Goal: Task Accomplishment & Management: Use online tool/utility

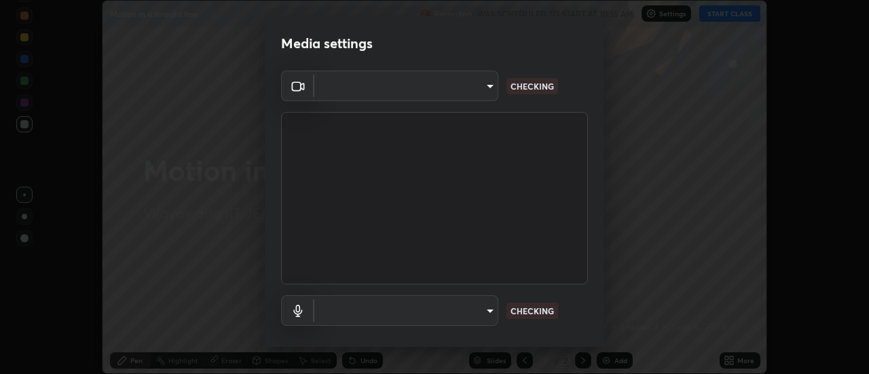
scroll to position [374, 868]
type input "56a2701e3cbf36036edf71890ec99f2a6ddcc9ab08a9b666c2cd438b93a49498"
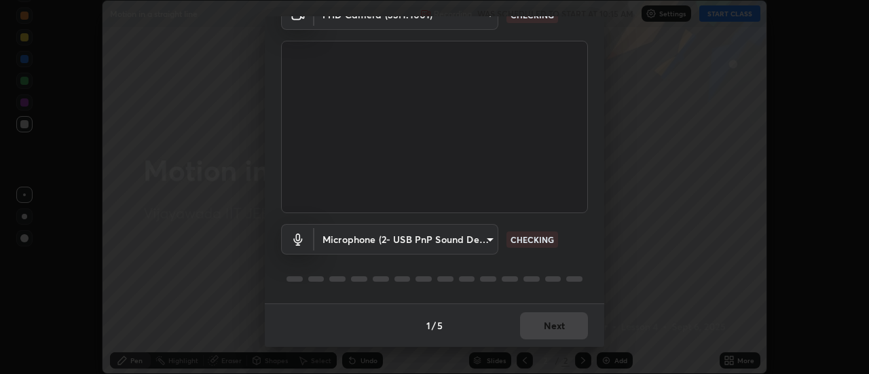
click at [383, 238] on body "Erase all Motion in a straight line Recording WAS SCHEDULED TO START AT 10:15 A…" at bounding box center [434, 187] width 869 height 374
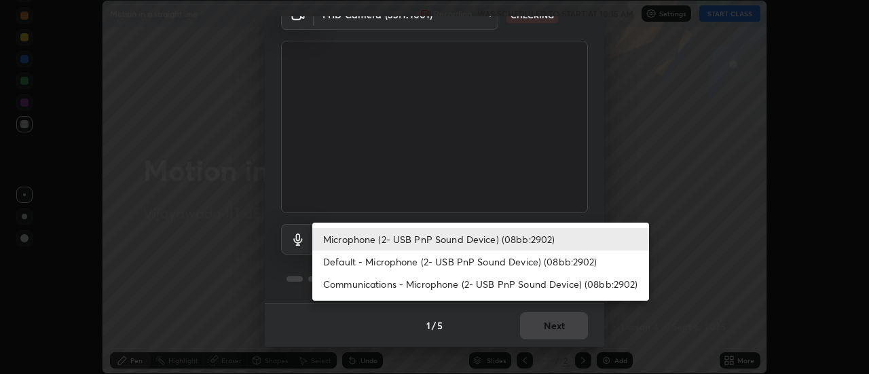
click at [369, 273] on li "Communications - Microphone (2- USB PnP Sound Device) (08bb:2902)" at bounding box center [480, 284] width 337 height 22
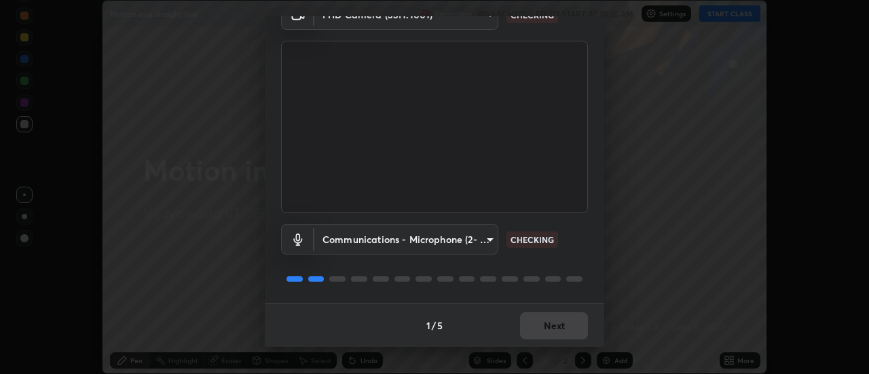
click at [368, 240] on body "Erase all Motion in a straight line Recording WAS SCHEDULED TO START AT 10:15 A…" at bounding box center [434, 187] width 869 height 374
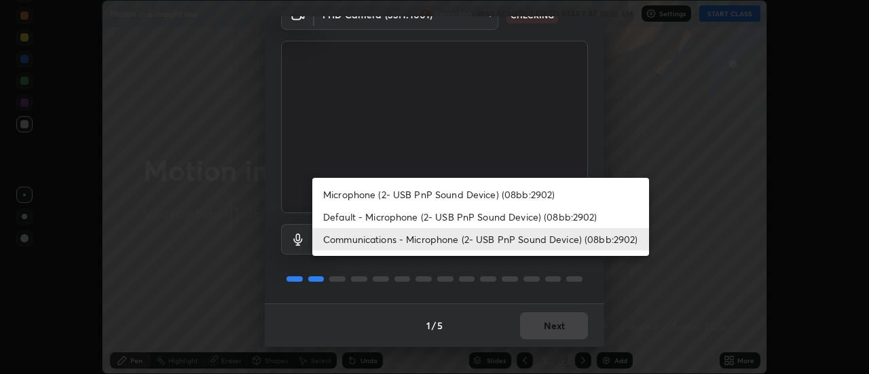
click at [367, 192] on li "Microphone (2- USB PnP Sound Device) (08bb:2902)" at bounding box center [480, 194] width 337 height 22
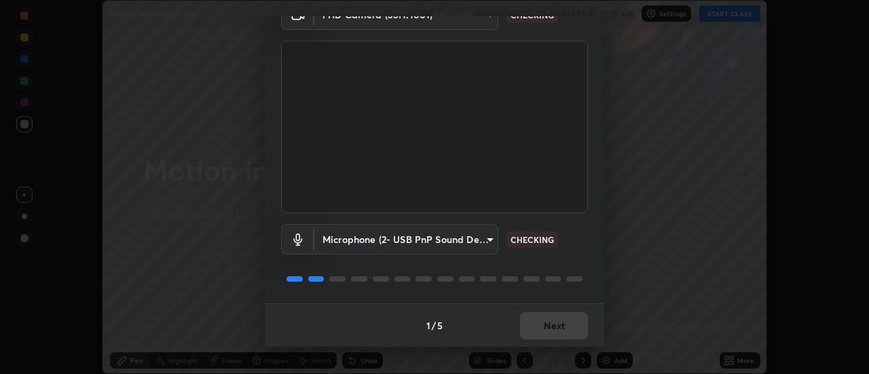
type input "5f683db184a141386f8167f6ee6b9790d46f9b4fc589357ea1795edc0f57d2cb"
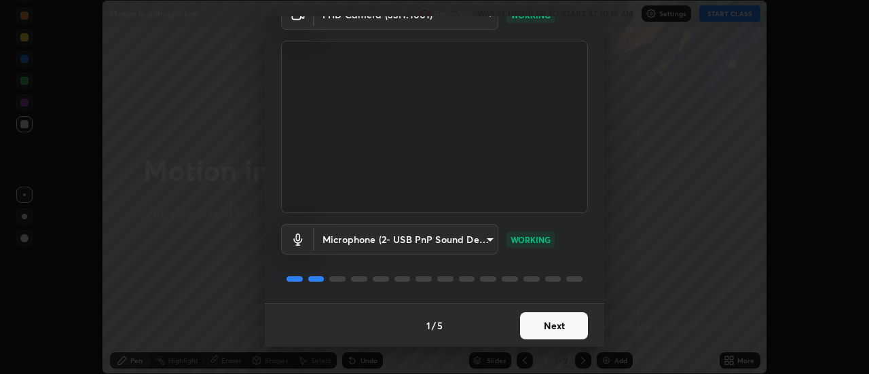
click at [526, 325] on button "Next" at bounding box center [554, 325] width 68 height 27
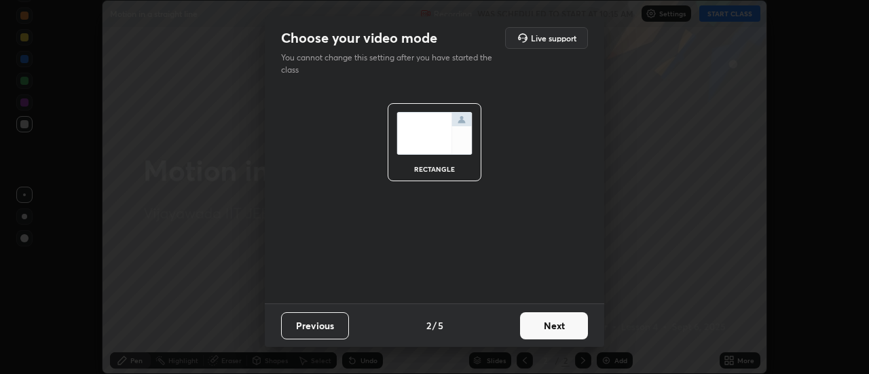
click at [530, 328] on button "Next" at bounding box center [554, 325] width 68 height 27
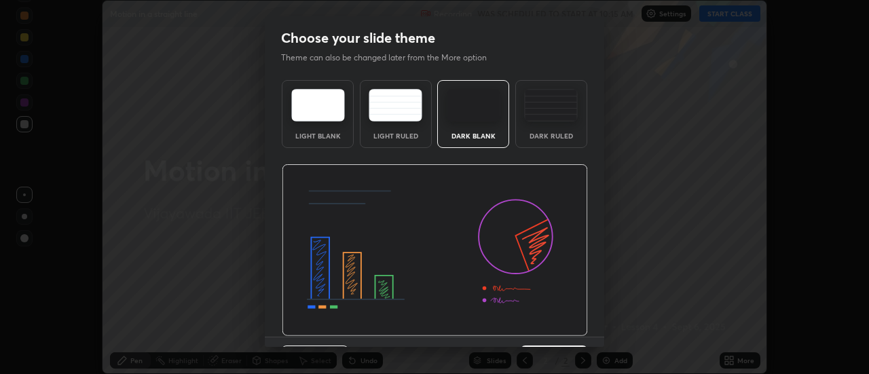
click at [536, 329] on img at bounding box center [435, 250] width 306 height 172
click at [536, 331] on img at bounding box center [435, 250] width 306 height 172
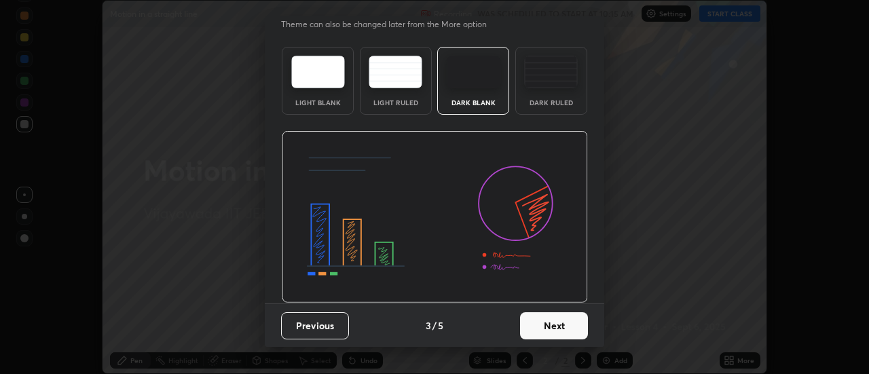
click at [539, 328] on button "Next" at bounding box center [554, 325] width 68 height 27
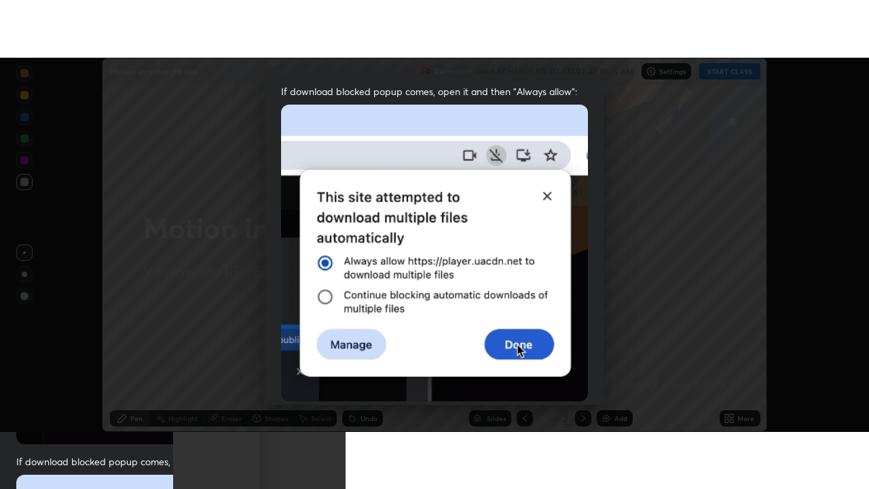
scroll to position [348, 0]
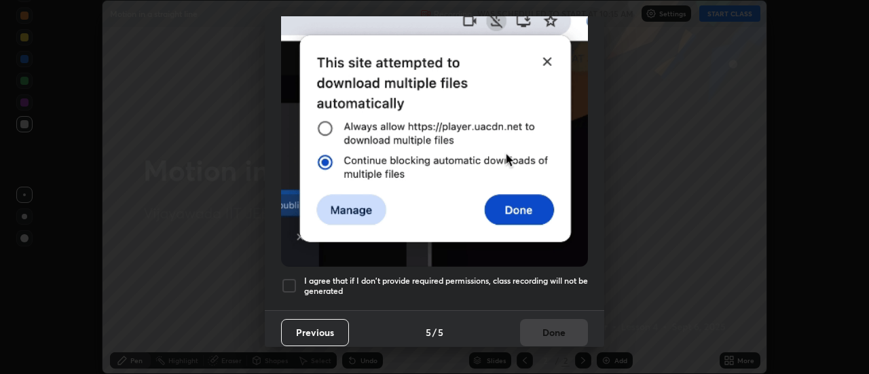
click at [292, 278] on div at bounding box center [289, 286] width 16 height 16
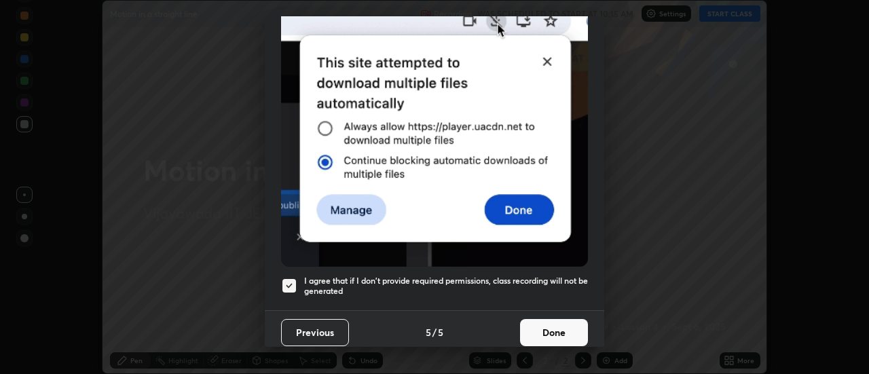
click at [542, 331] on button "Done" at bounding box center [554, 332] width 68 height 27
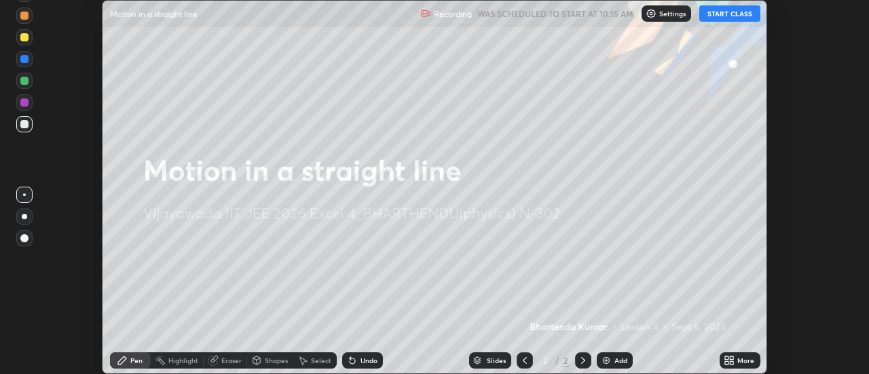
click at [614, 360] on div "Add" at bounding box center [620, 360] width 13 height 7
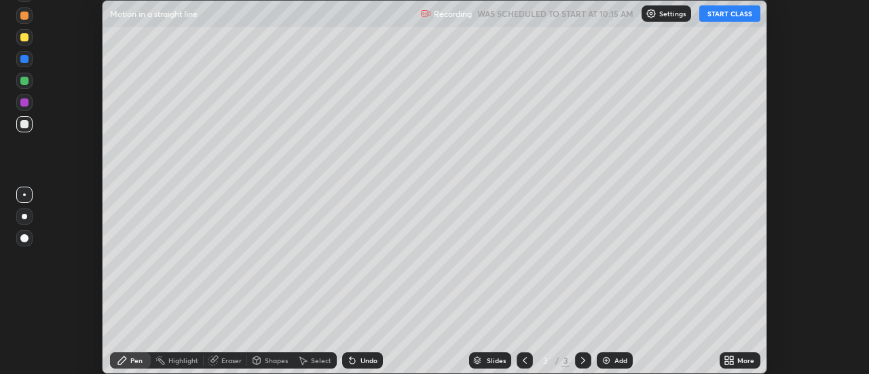
click at [723, 17] on button "START CLASS" at bounding box center [729, 13] width 61 height 16
click at [739, 363] on div "More" at bounding box center [745, 360] width 17 height 7
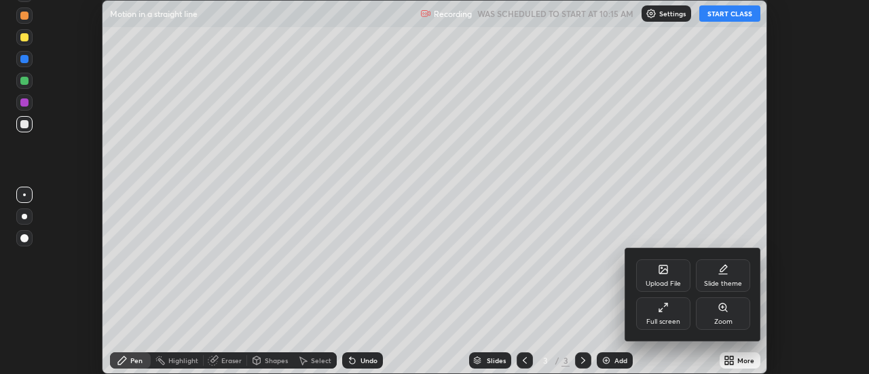
click at [665, 312] on icon at bounding box center [663, 307] width 11 height 11
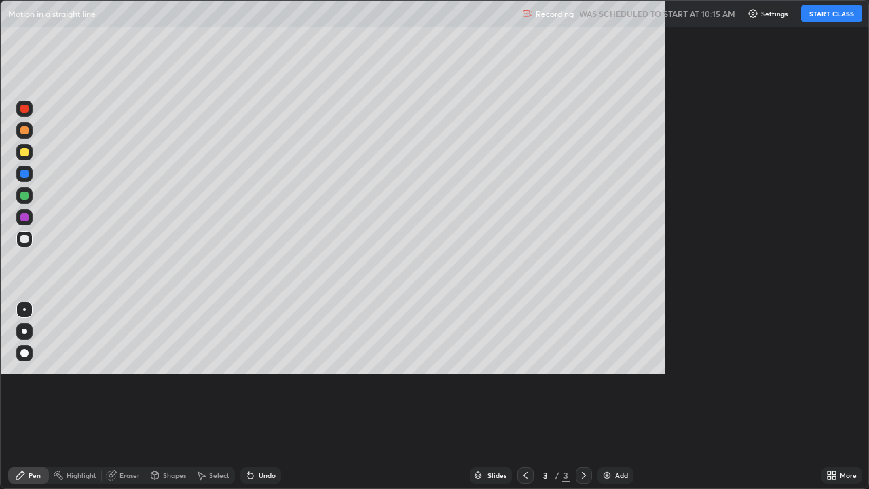
scroll to position [489, 869]
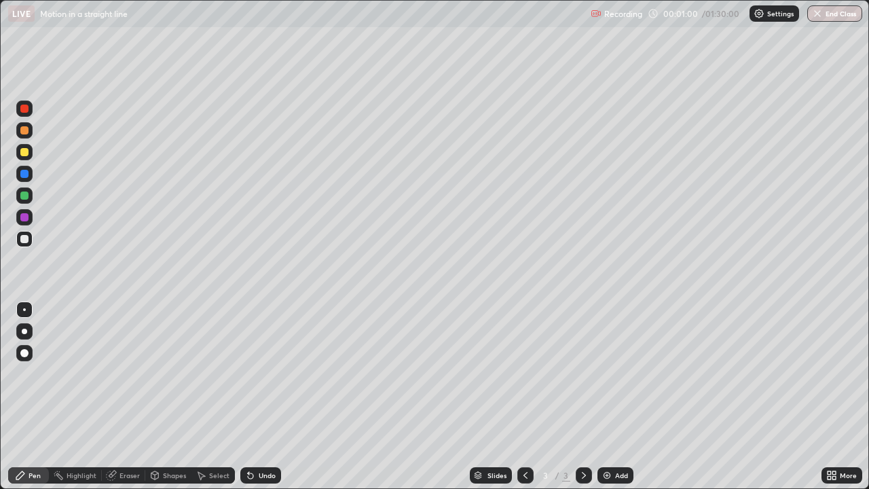
click at [28, 153] on div at bounding box center [24, 152] width 8 height 8
click at [28, 152] on div at bounding box center [24, 152] width 8 height 8
click at [26, 236] on div at bounding box center [24, 239] width 8 height 8
click at [24, 155] on div at bounding box center [24, 152] width 8 height 8
click at [26, 240] on div at bounding box center [24, 239] width 8 height 8
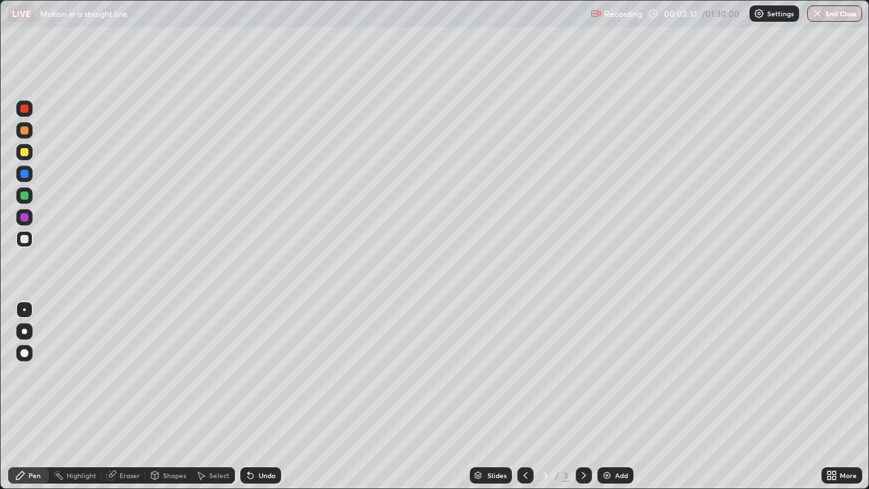
click at [24, 238] on div at bounding box center [24, 239] width 8 height 8
click at [27, 133] on div at bounding box center [24, 130] width 8 height 8
click at [22, 110] on div at bounding box center [24, 109] width 8 height 8
click at [25, 133] on div at bounding box center [24, 130] width 8 height 8
click at [613, 373] on div "Add" at bounding box center [615, 475] width 36 height 16
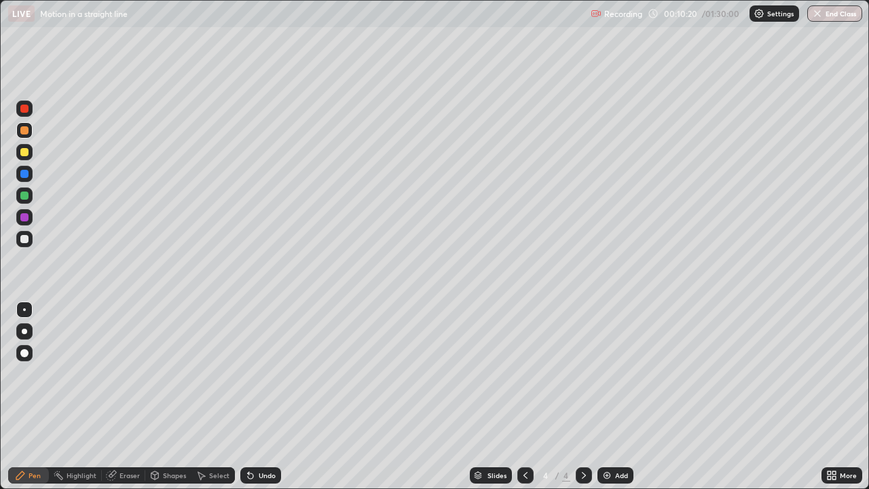
click at [27, 151] on div at bounding box center [24, 152] width 8 height 8
click at [26, 240] on div at bounding box center [24, 239] width 8 height 8
click at [27, 132] on div at bounding box center [24, 130] width 8 height 8
click at [28, 157] on div at bounding box center [24, 152] width 16 height 16
click at [132, 373] on div "Eraser" at bounding box center [129, 475] width 20 height 7
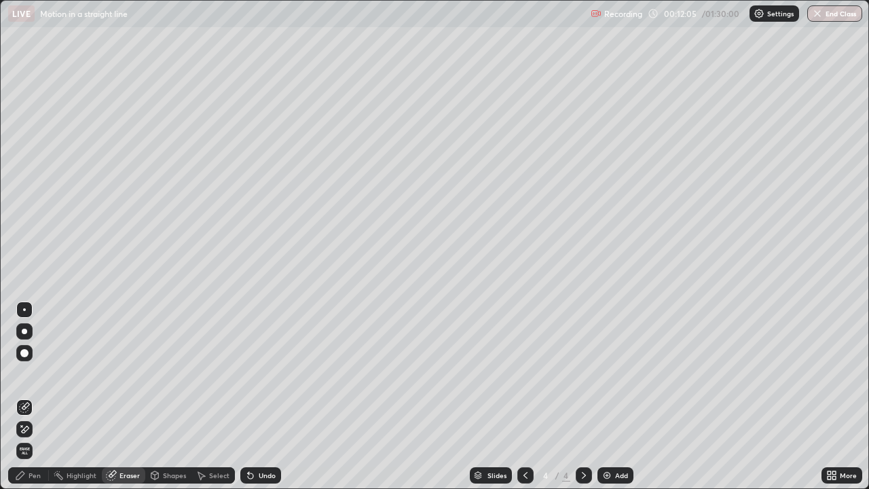
click at [35, 373] on div "Pen" at bounding box center [28, 475] width 41 height 16
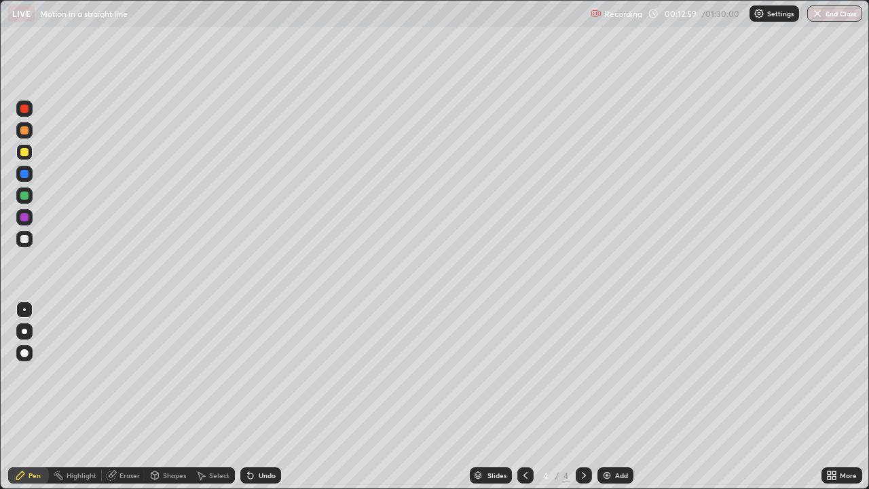
click at [24, 216] on div at bounding box center [24, 217] width 8 height 8
click at [25, 153] on div at bounding box center [24, 152] width 8 height 8
click at [24, 153] on div at bounding box center [24, 152] width 8 height 8
click at [251, 373] on icon at bounding box center [250, 475] width 11 height 11
click at [22, 238] on div at bounding box center [24, 239] width 8 height 8
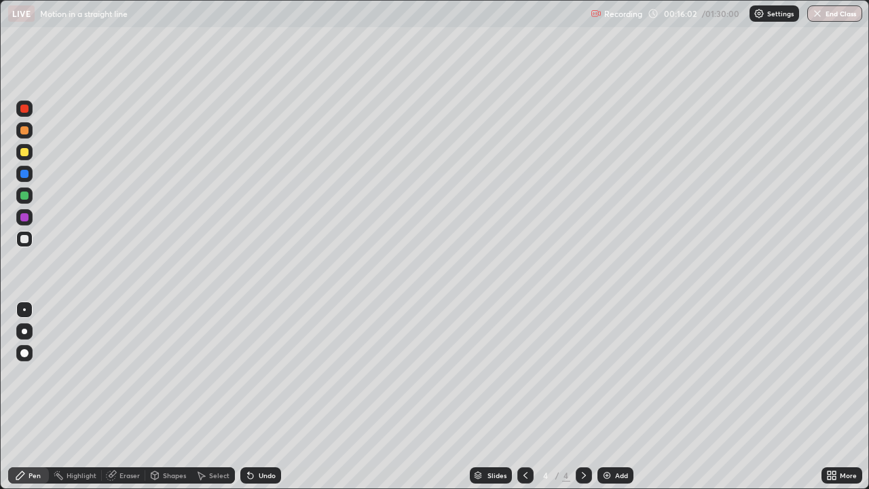
click at [605, 373] on div "Add" at bounding box center [615, 475] width 36 height 16
click at [24, 151] on div at bounding box center [24, 152] width 8 height 8
click at [24, 131] on div at bounding box center [24, 130] width 8 height 8
click at [610, 373] on img at bounding box center [606, 475] width 11 height 11
click at [115, 373] on icon at bounding box center [112, 473] width 7 height 7
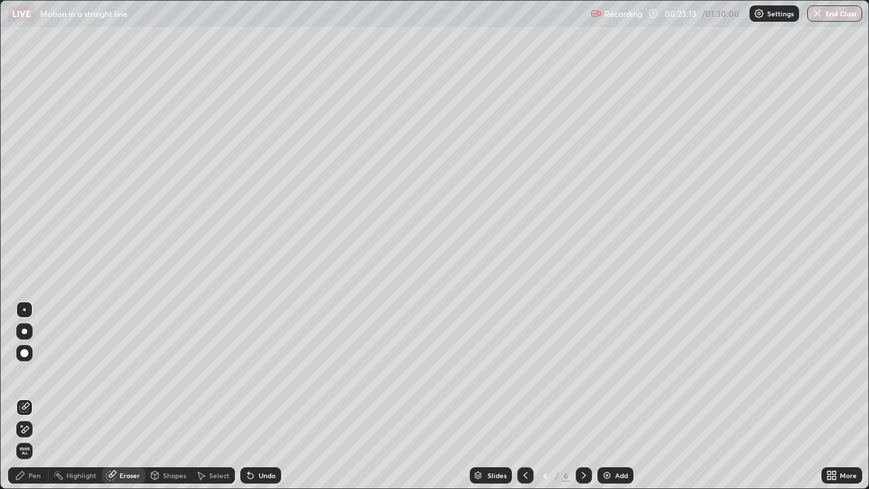
click at [23, 373] on icon at bounding box center [20, 475] width 8 height 8
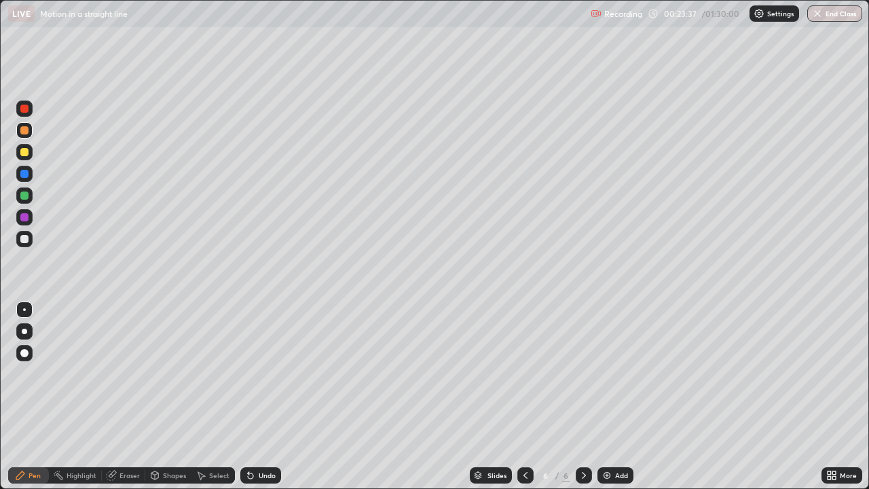
click at [113, 373] on icon at bounding box center [112, 473] width 7 height 7
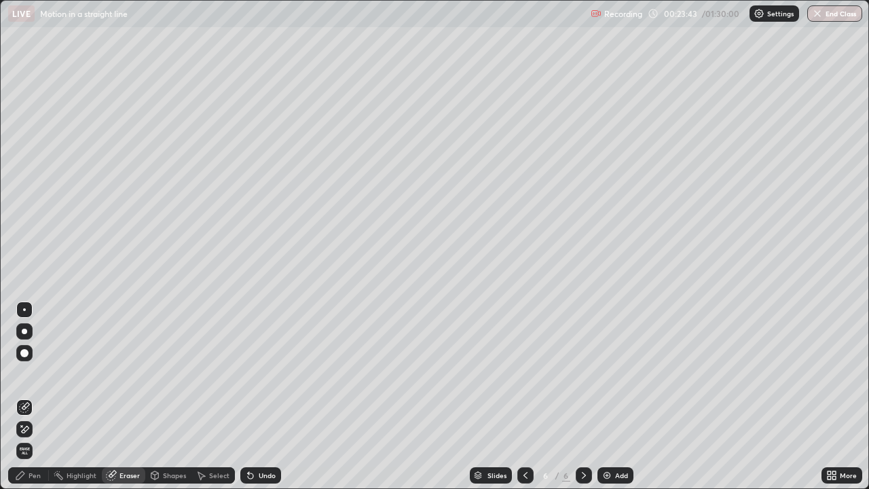
click at [31, 373] on div "Pen" at bounding box center [35, 475] width 12 height 7
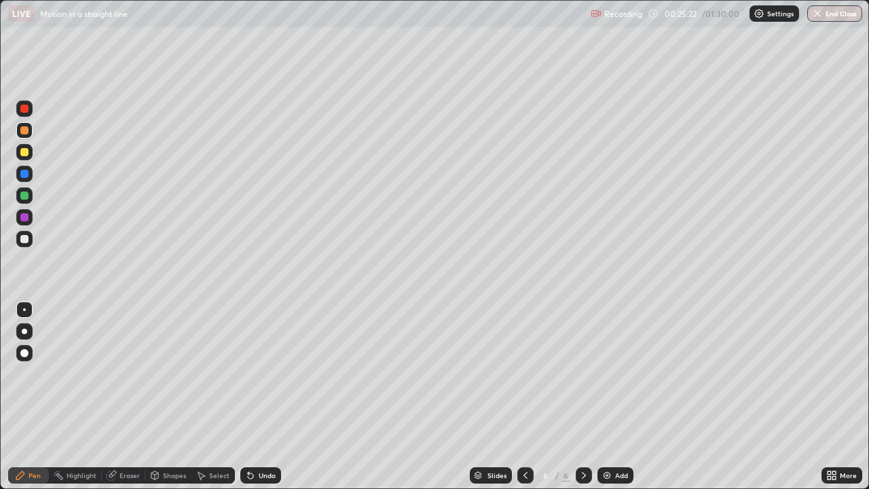
click at [610, 373] on img at bounding box center [606, 475] width 11 height 11
click at [26, 133] on div at bounding box center [24, 130] width 8 height 8
click at [22, 238] on div at bounding box center [24, 239] width 8 height 8
click at [119, 373] on div "Eraser" at bounding box center [129, 475] width 20 height 7
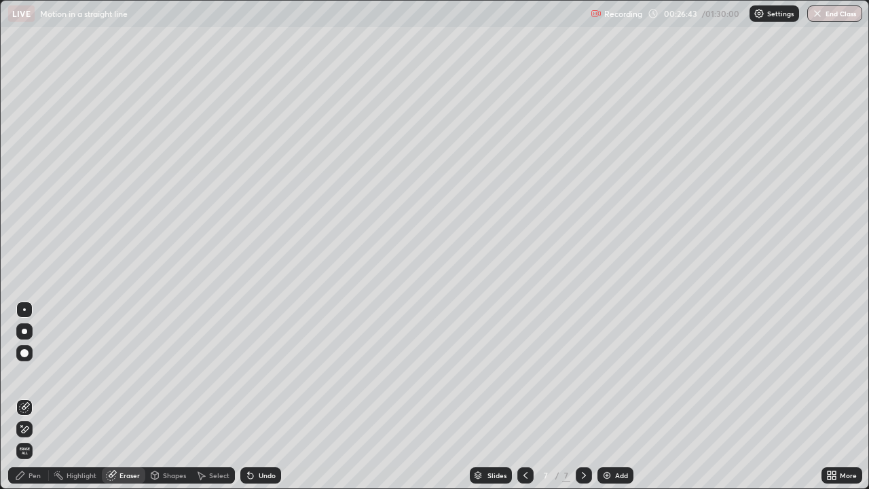
click at [26, 373] on div "Pen" at bounding box center [28, 475] width 41 height 16
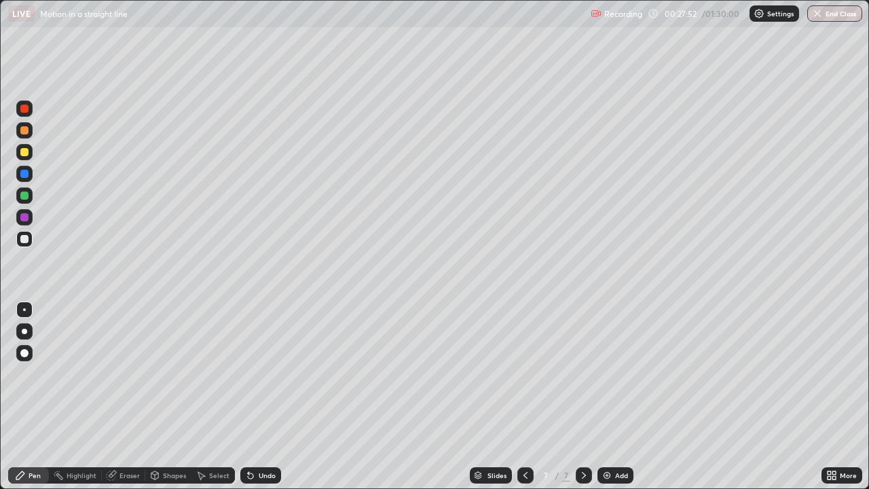
click at [26, 154] on div at bounding box center [24, 152] width 8 height 8
click at [22, 137] on div at bounding box center [24, 130] width 16 height 16
click at [25, 219] on div at bounding box center [24, 217] width 8 height 8
click at [26, 237] on div at bounding box center [24, 239] width 8 height 8
click at [27, 240] on div at bounding box center [24, 239] width 8 height 8
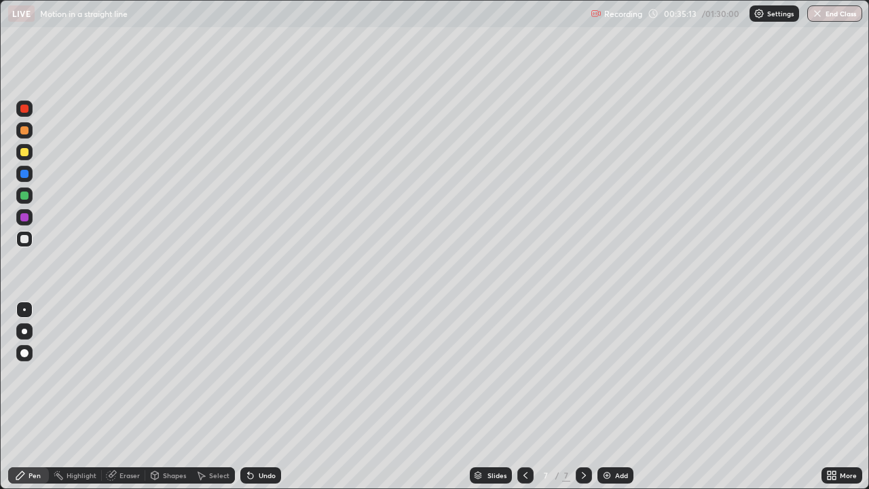
click at [31, 152] on div at bounding box center [24, 152] width 16 height 16
click at [616, 373] on div "Add" at bounding box center [615, 475] width 36 height 16
click at [22, 238] on div at bounding box center [24, 239] width 8 height 8
click at [25, 151] on div at bounding box center [24, 152] width 8 height 8
click at [127, 373] on div "Eraser" at bounding box center [129, 475] width 20 height 7
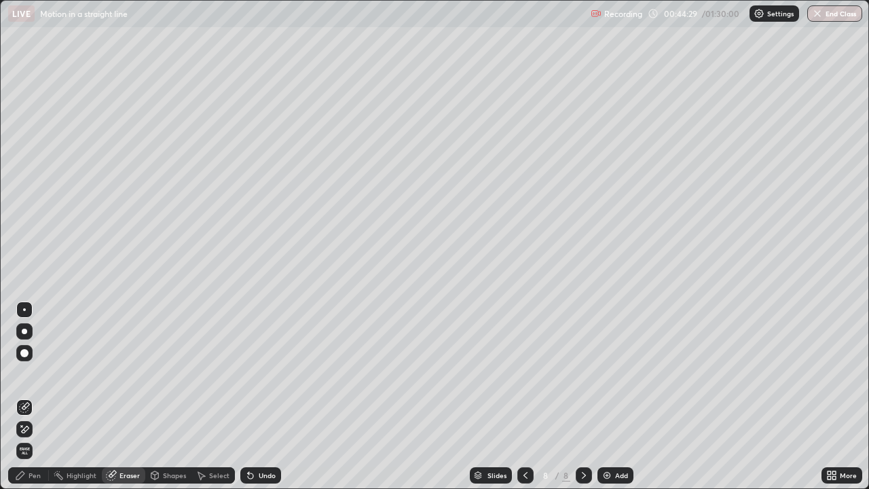
click at [35, 373] on div "Pen" at bounding box center [35, 475] width 12 height 7
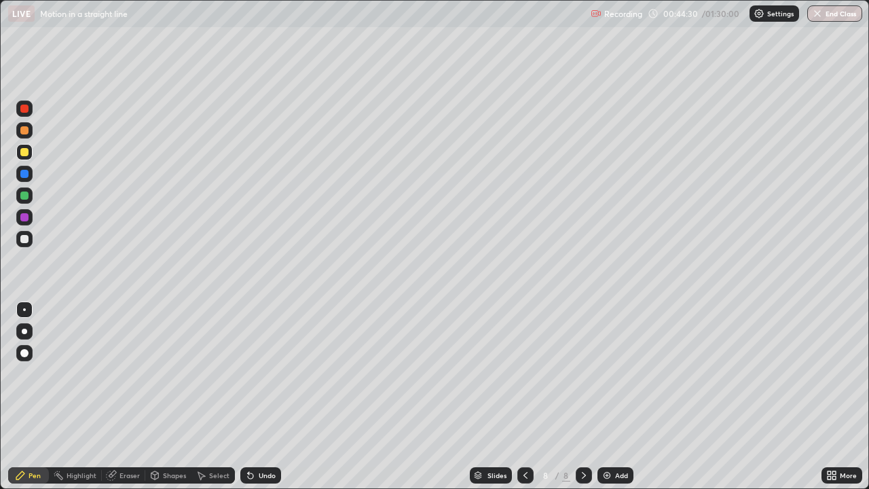
click at [23, 238] on div at bounding box center [24, 239] width 8 height 8
click at [166, 373] on div "Shapes" at bounding box center [174, 475] width 23 height 7
click at [136, 373] on div "Eraser" at bounding box center [123, 475] width 43 height 16
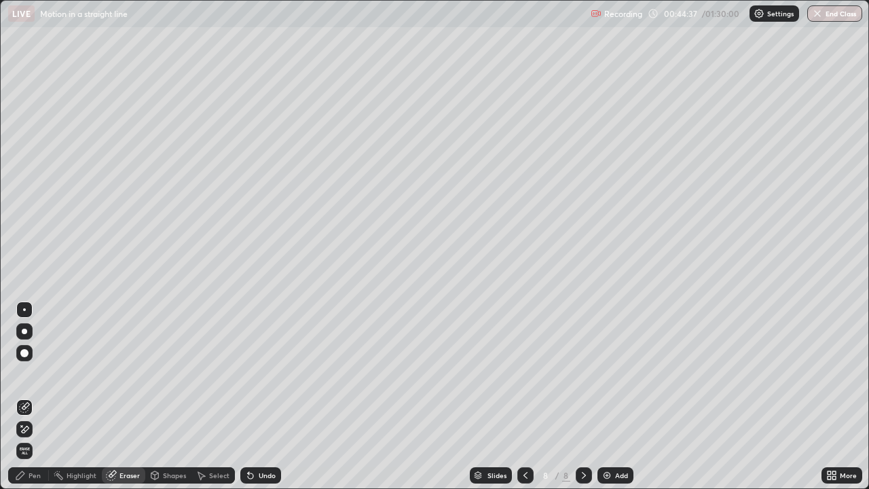
click at [24, 352] on div at bounding box center [24, 353] width 8 height 8
click at [32, 373] on div "Pen" at bounding box center [35, 475] width 12 height 7
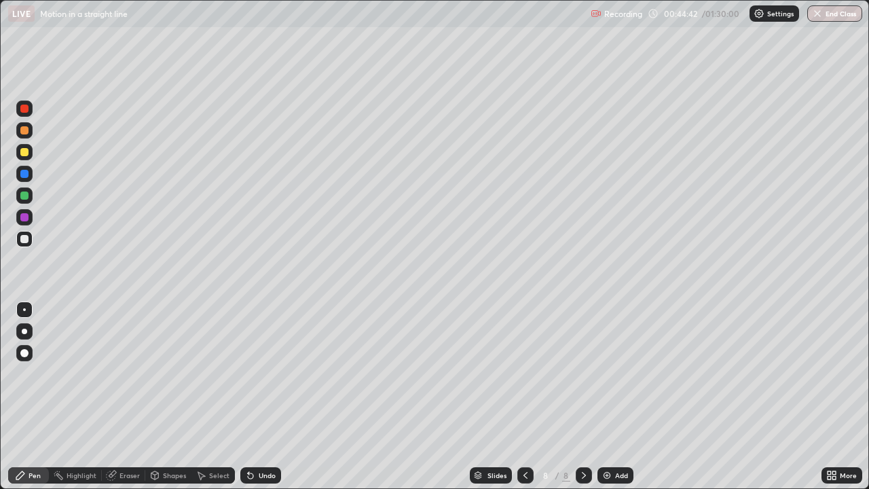
click at [22, 242] on div at bounding box center [24, 239] width 8 height 8
click at [133, 373] on div "Eraser" at bounding box center [129, 475] width 20 height 7
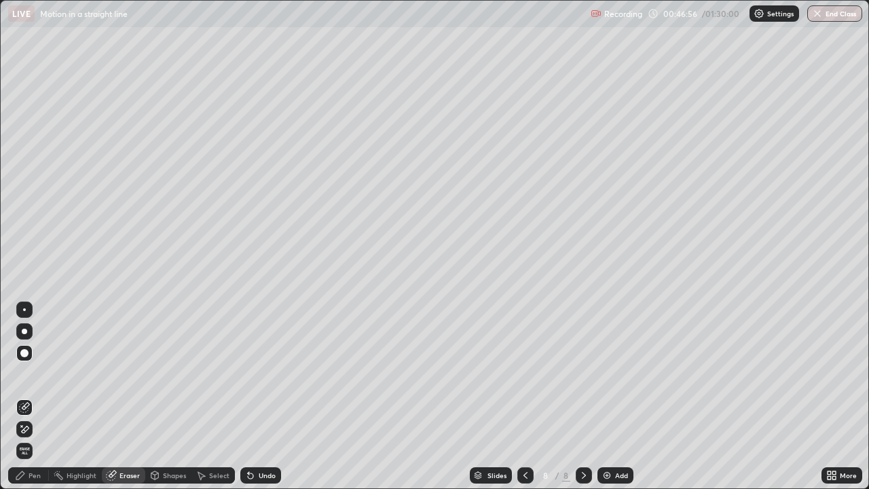
click at [24, 356] on div at bounding box center [24, 353] width 8 height 8
click at [29, 373] on div "Pen" at bounding box center [35, 475] width 12 height 7
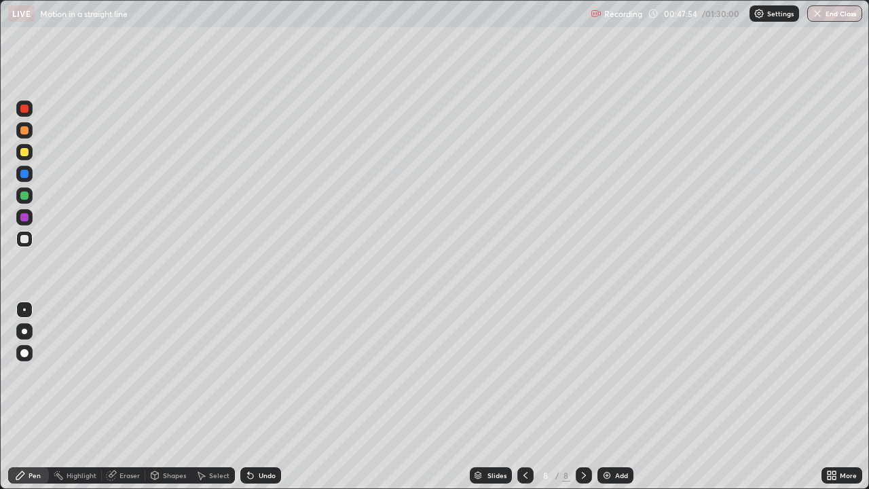
click at [22, 201] on div at bounding box center [24, 195] width 16 height 16
click at [118, 373] on div "Eraser" at bounding box center [123, 475] width 43 height 16
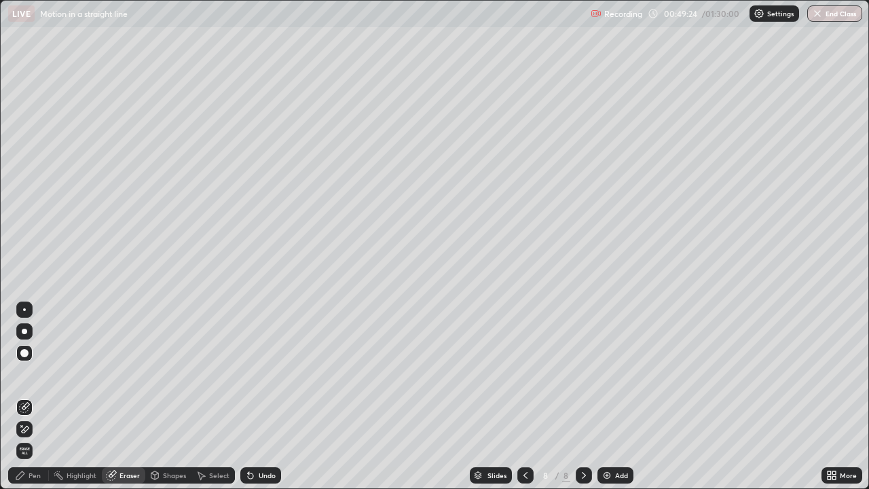
click at [36, 373] on div "Pen" at bounding box center [35, 475] width 12 height 7
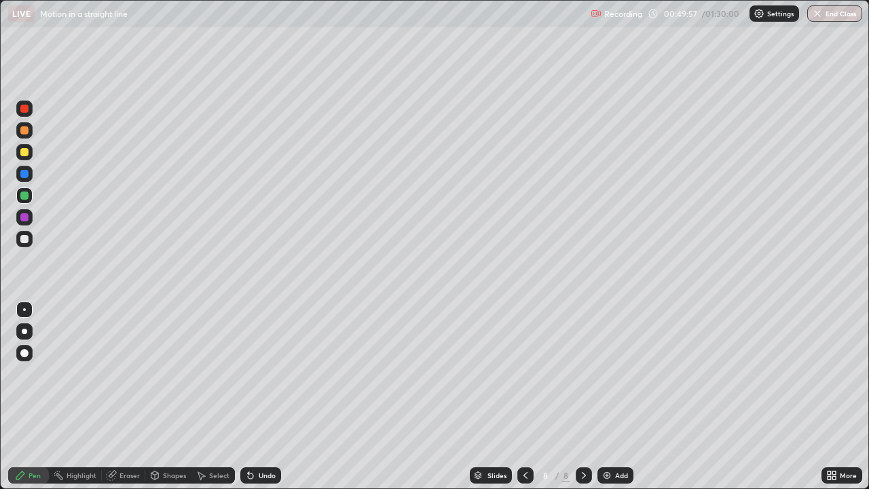
click at [27, 241] on div at bounding box center [24, 239] width 8 height 8
click at [116, 373] on div "Eraser" at bounding box center [123, 475] width 43 height 16
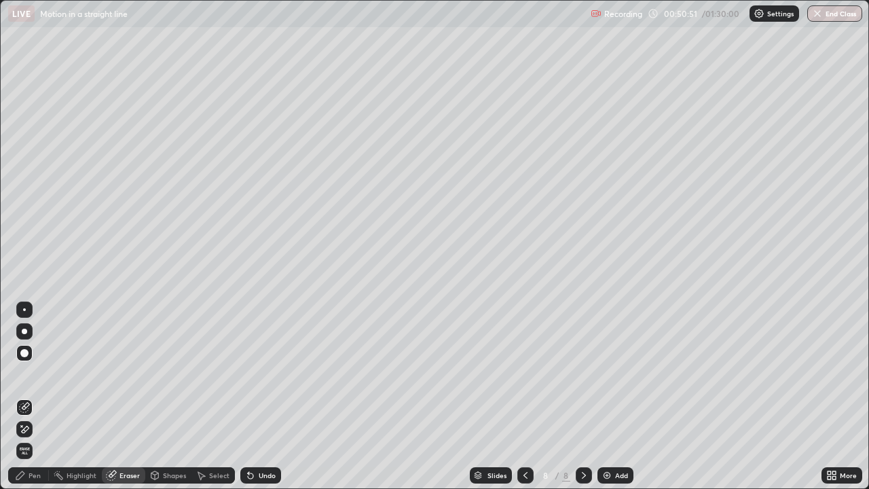
click at [31, 373] on div "Pen" at bounding box center [35, 475] width 12 height 7
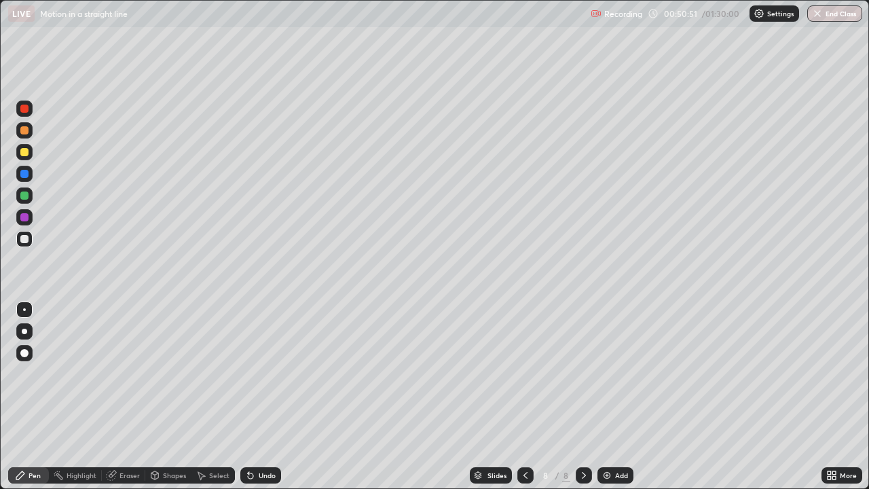
click at [31, 373] on div "Pen" at bounding box center [35, 475] width 12 height 7
click at [37, 373] on div "Pen" at bounding box center [35, 475] width 12 height 7
click at [606, 373] on img at bounding box center [606, 475] width 11 height 11
click at [27, 154] on div at bounding box center [24, 152] width 8 height 8
click at [0, 229] on div "Setting up your live class" at bounding box center [434, 244] width 869 height 489
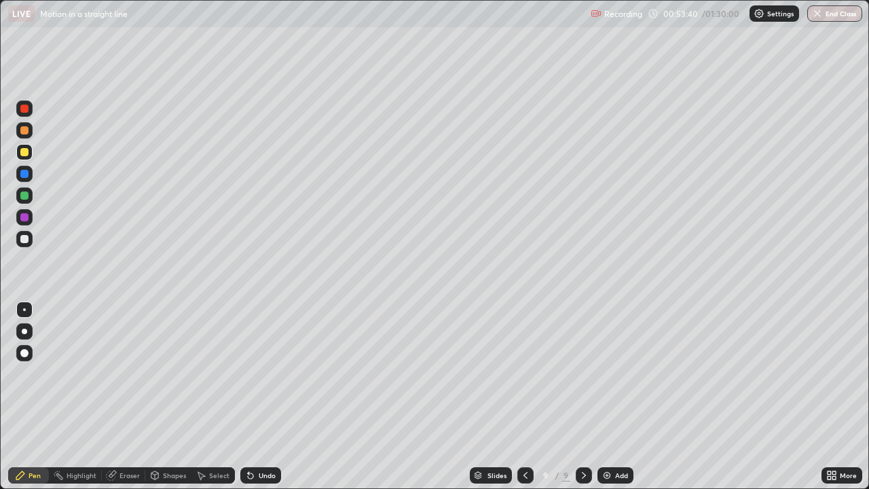
click at [23, 238] on div at bounding box center [24, 239] width 8 height 8
click at [20, 239] on div at bounding box center [24, 239] width 8 height 8
click at [26, 238] on div at bounding box center [24, 239] width 8 height 8
click at [22, 195] on div at bounding box center [24, 195] width 8 height 8
click at [25, 154] on div at bounding box center [24, 152] width 8 height 8
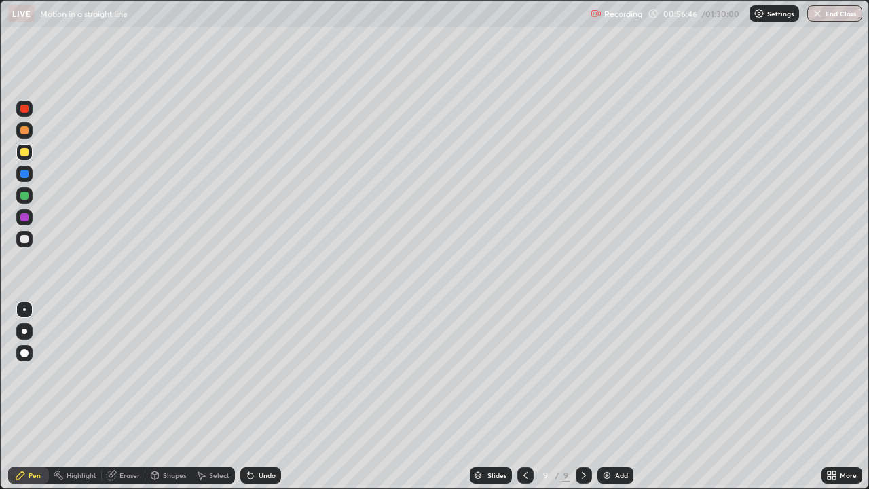
click at [24, 241] on div at bounding box center [24, 239] width 8 height 8
click at [23, 245] on div at bounding box center [24, 239] width 16 height 16
click at [24, 220] on div at bounding box center [24, 217] width 8 height 8
click at [24, 151] on div at bounding box center [24, 152] width 8 height 8
click at [124, 373] on div "Eraser" at bounding box center [129, 475] width 20 height 7
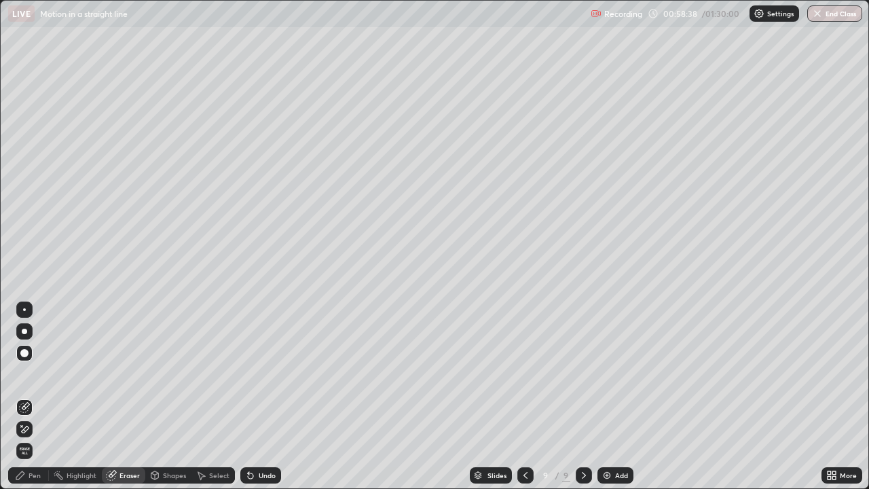
click at [26, 373] on icon at bounding box center [20, 475] width 11 height 11
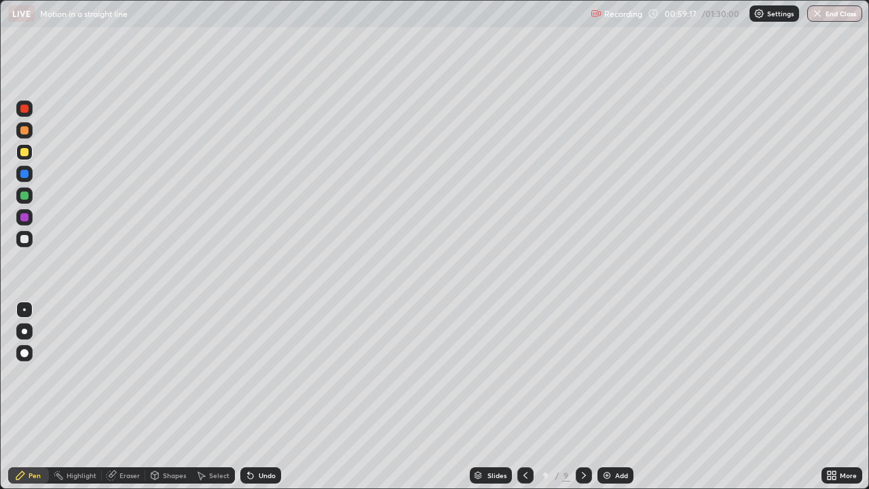
click at [27, 218] on div at bounding box center [24, 217] width 8 height 8
click at [126, 373] on div "Eraser" at bounding box center [129, 475] width 20 height 7
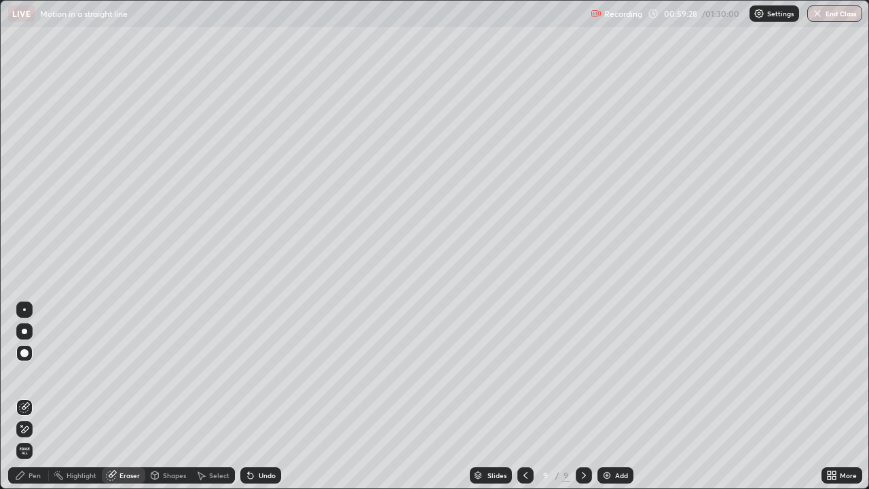
click at [26, 373] on div "Pen" at bounding box center [28, 475] width 41 height 16
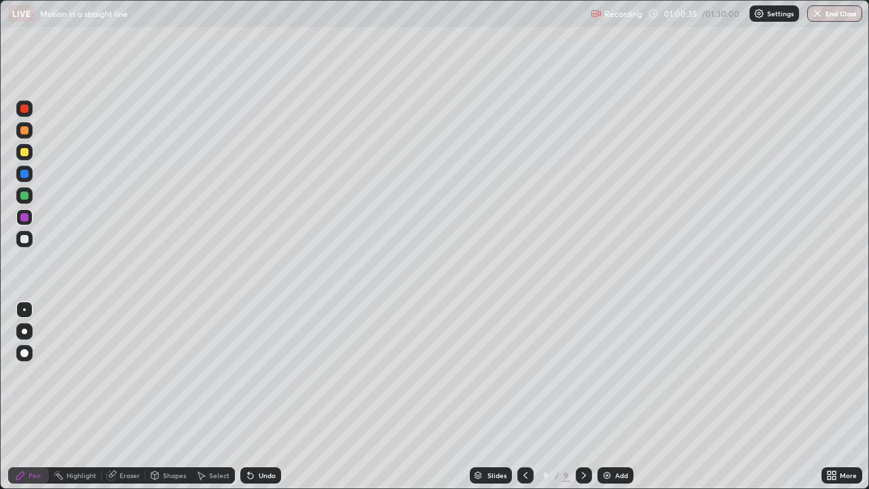
click at [26, 239] on div at bounding box center [24, 239] width 8 height 8
click at [24, 223] on div at bounding box center [24, 217] width 16 height 16
click at [26, 109] on div at bounding box center [24, 109] width 8 height 8
click at [620, 373] on div "Add" at bounding box center [621, 475] width 13 height 7
click at [838, 16] on button "End Class" at bounding box center [834, 13] width 55 height 16
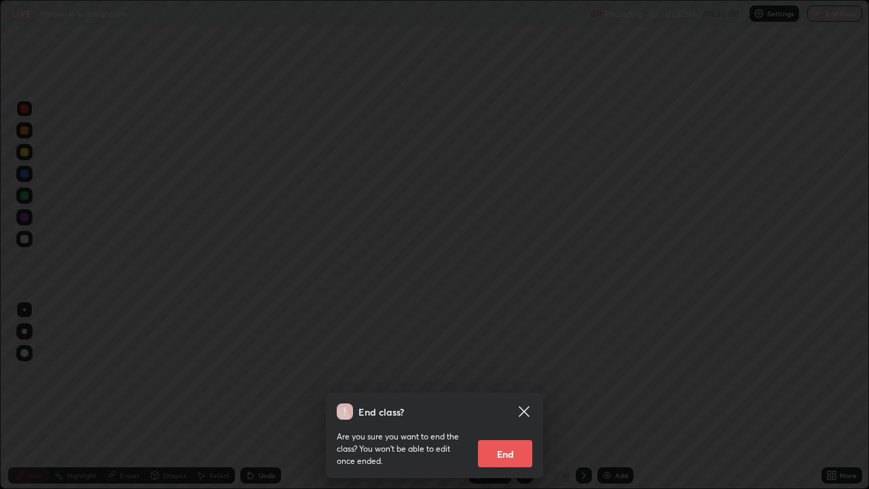
click at [504, 373] on button "End" at bounding box center [505, 453] width 54 height 27
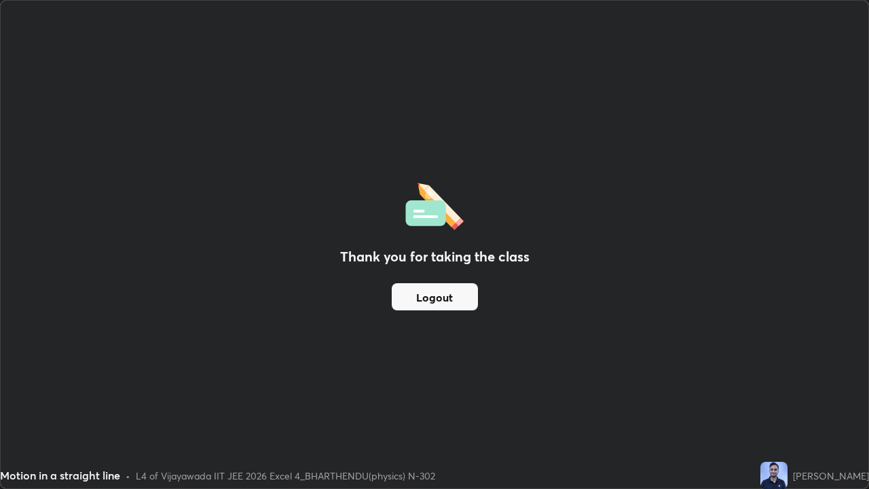
click at [444, 295] on button "Logout" at bounding box center [435, 296] width 86 height 27
